Goal: Information Seeking & Learning: Learn about a topic

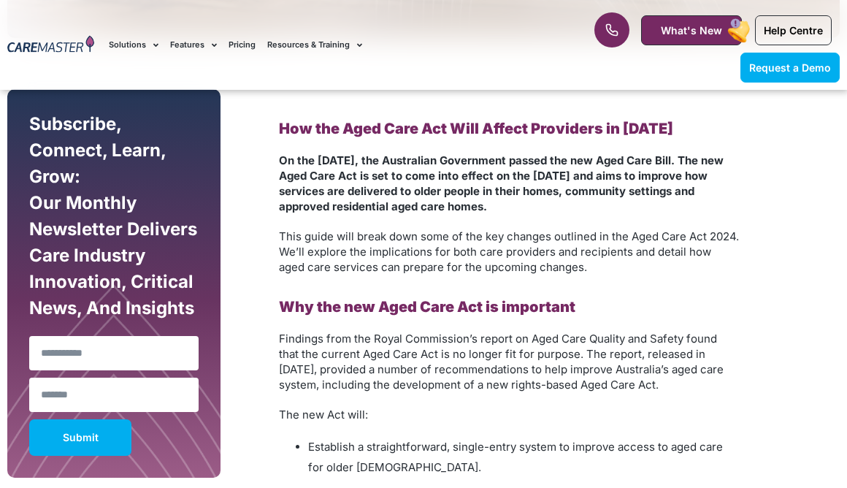
scroll to position [807, 0]
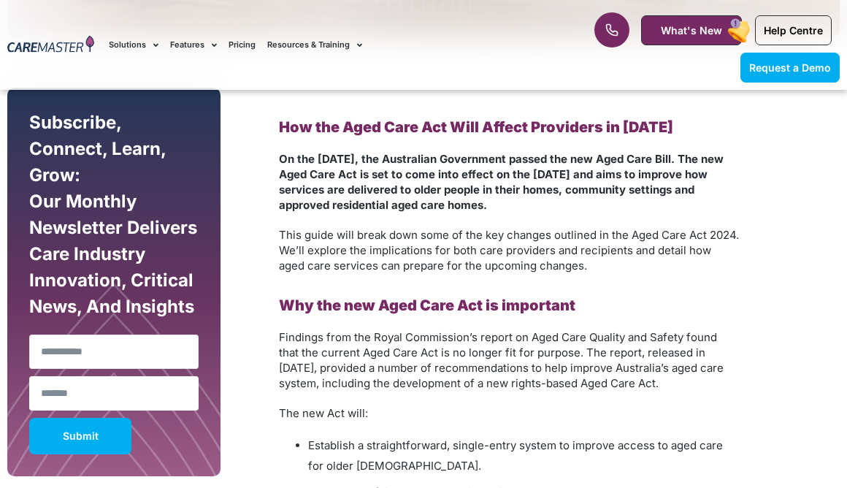
click at [131, 360] on input "Name" at bounding box center [113, 351] width 169 height 34
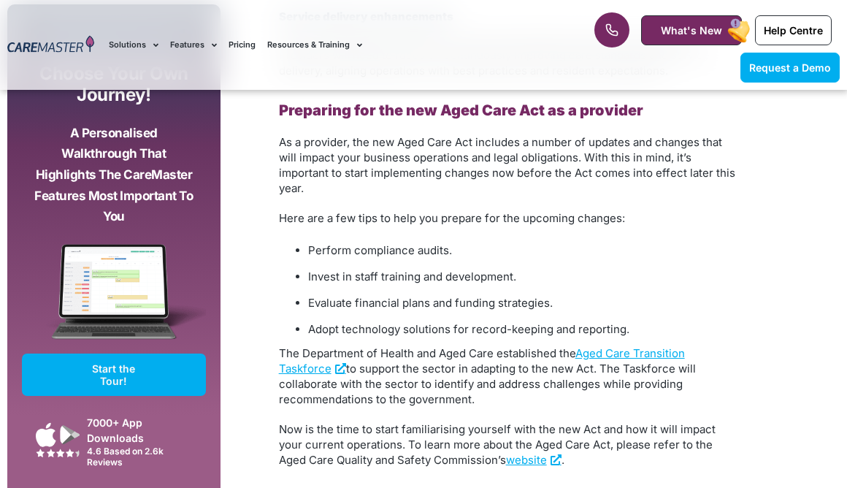
scroll to position [2917, 0]
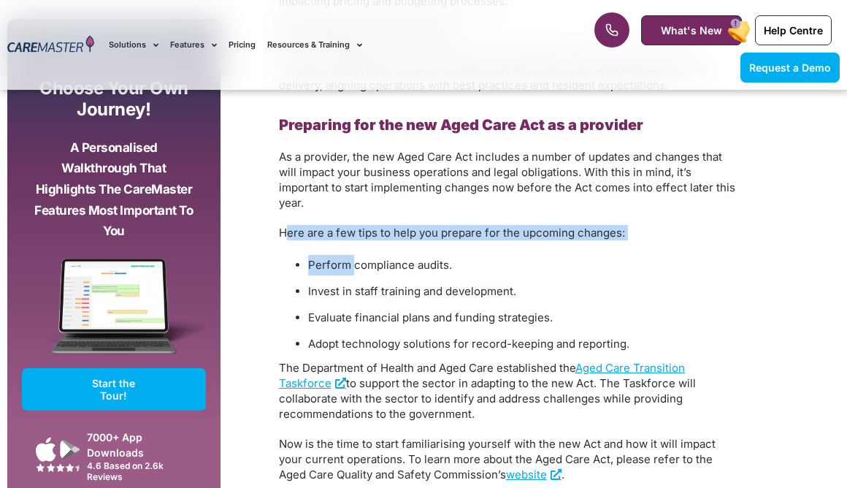
drag, startPoint x: 285, startPoint y: 236, endPoint x: 355, endPoint y: 261, distance: 74.6
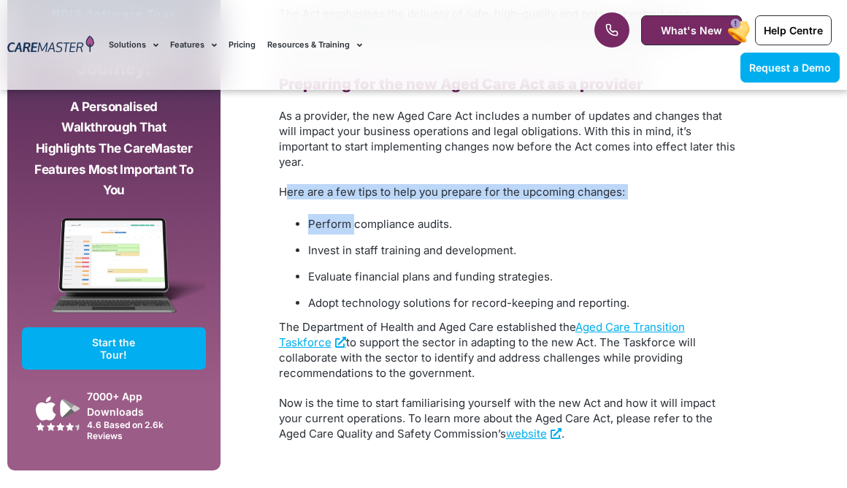
scroll to position [2979, 0]
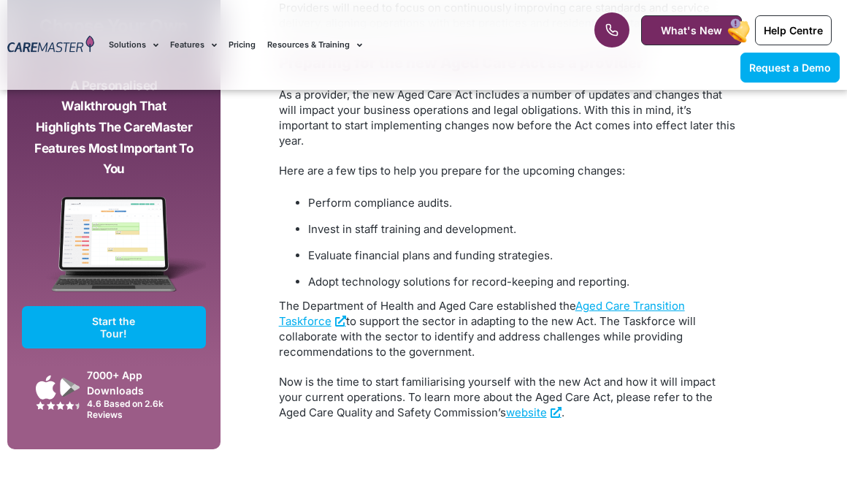
click at [396, 205] on li "Perform compliance audits." at bounding box center [523, 203] width 431 height 20
copy ul "Perform compliance audits."
click at [444, 209] on li "Perform compliance audits." at bounding box center [523, 203] width 431 height 20
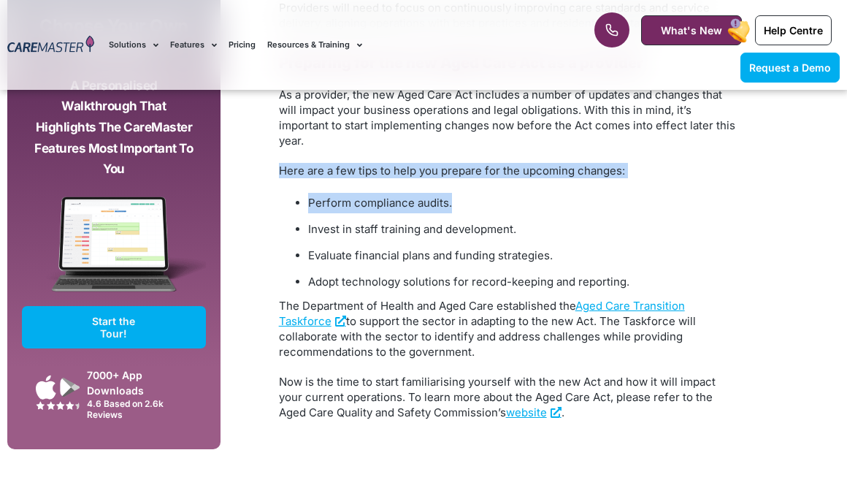
drag, startPoint x: 452, startPoint y: 206, endPoint x: 274, endPoint y: 175, distance: 180.7
copy div "Here are a few tips to help you prepare for the upcoming changes: Perform compl…"
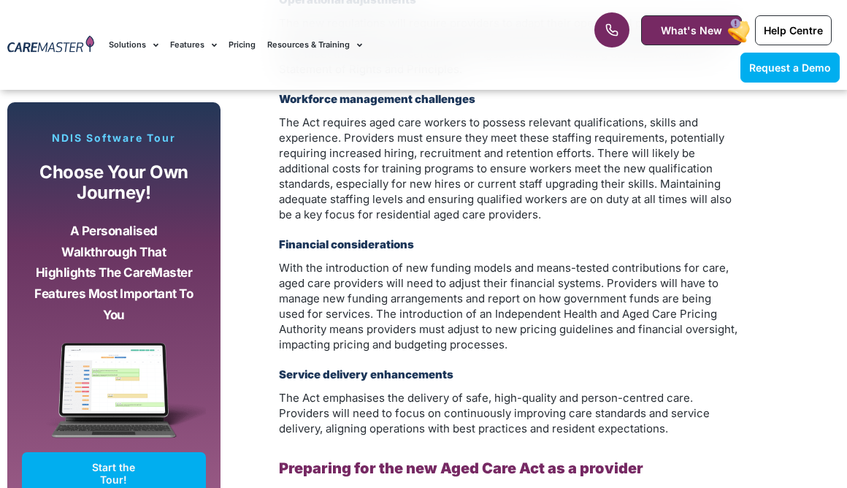
scroll to position [2537, 0]
